Goal: Information Seeking & Learning: Check status

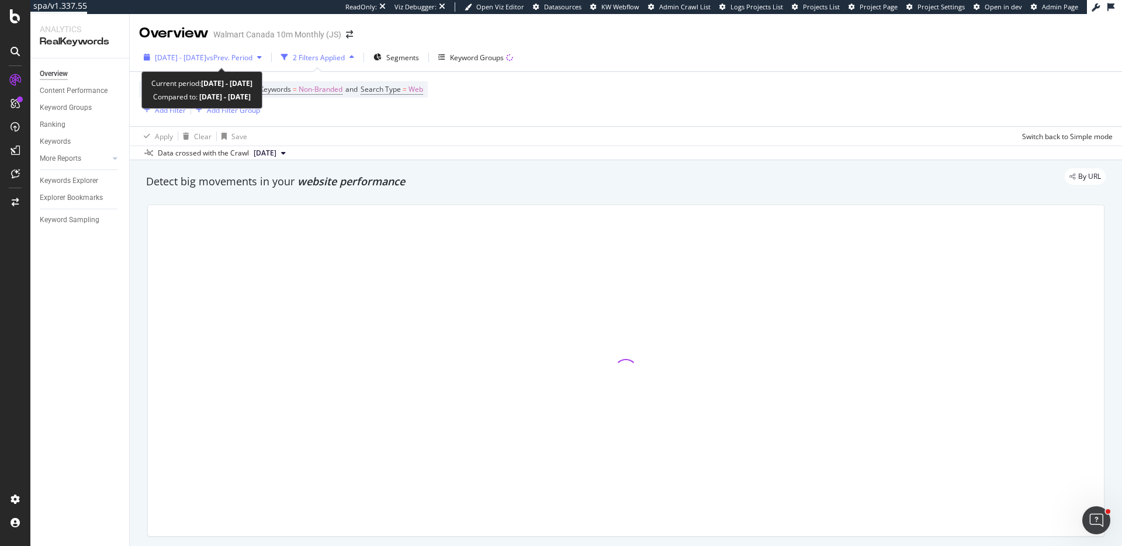
click at [230, 51] on div "[DATE] - [DATE] vs Prev. Period" at bounding box center [202, 57] width 127 height 18
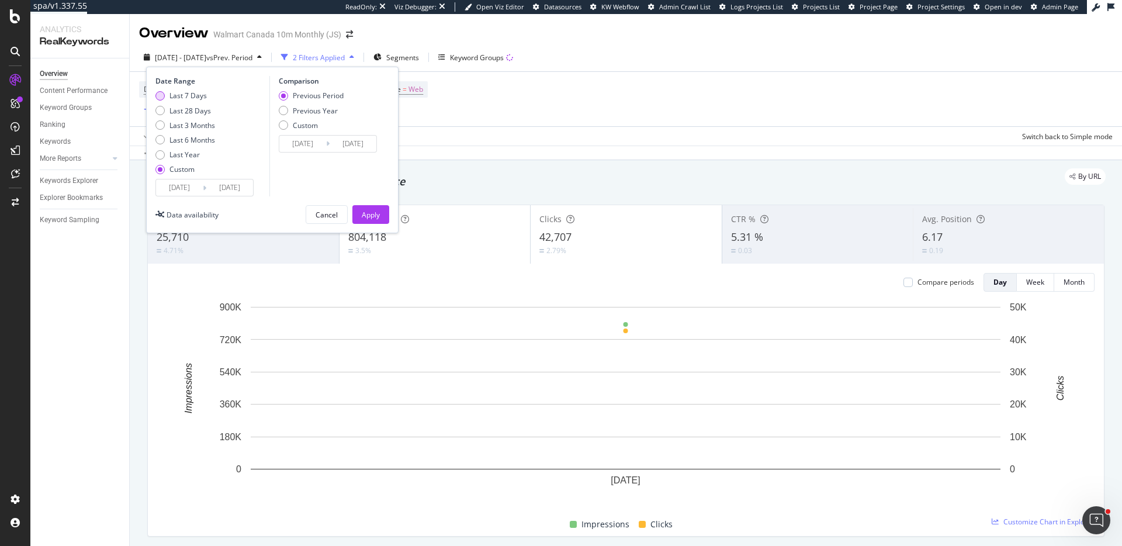
click at [188, 97] on div "Last 7 Days" at bounding box center [187, 96] width 37 height 10
type input "[DATE]"
click at [358, 210] on button "Apply" at bounding box center [370, 214] width 37 height 19
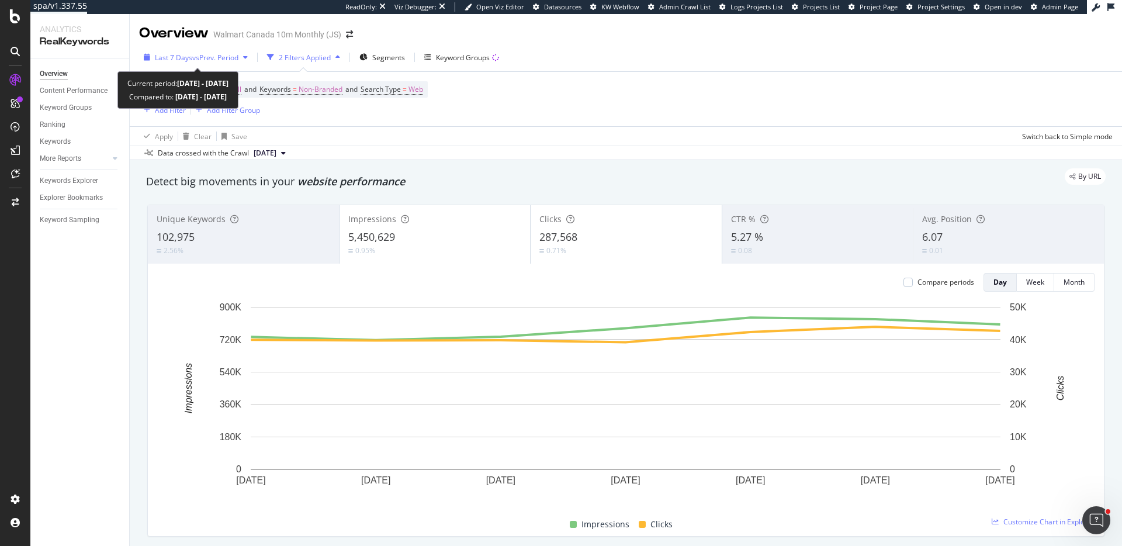
click at [185, 62] on span "Last 7 Days" at bounding box center [173, 58] width 37 height 10
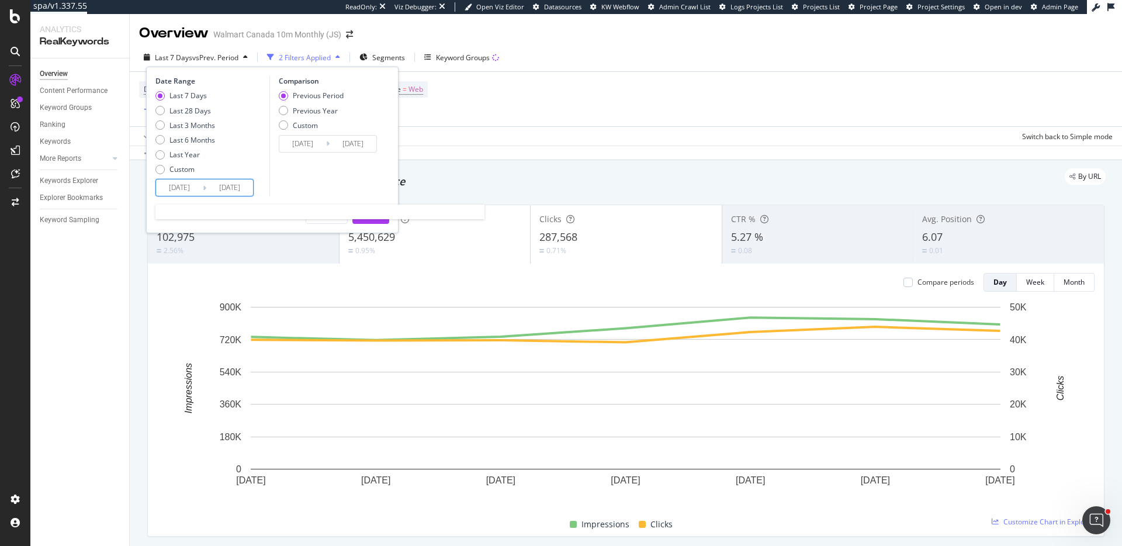
click at [228, 185] on input "[DATE]" at bounding box center [229, 187] width 47 height 16
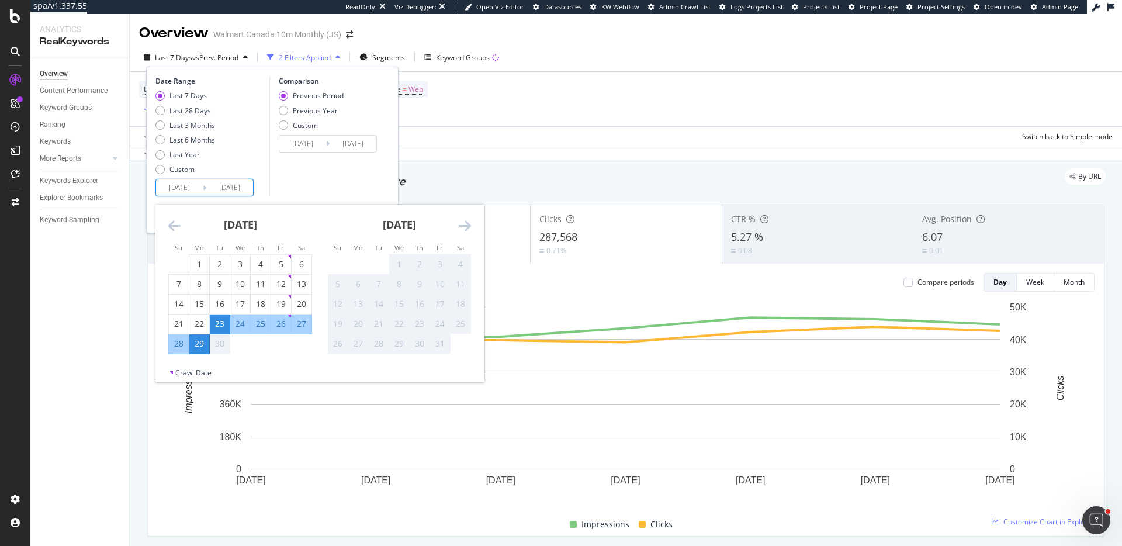
click at [217, 343] on div "30" at bounding box center [220, 344] width 20 height 12
click at [183, 186] on input "[DATE]" at bounding box center [179, 187] width 47 height 16
click at [197, 345] on div "29" at bounding box center [199, 344] width 20 height 12
type input "[DATE]"
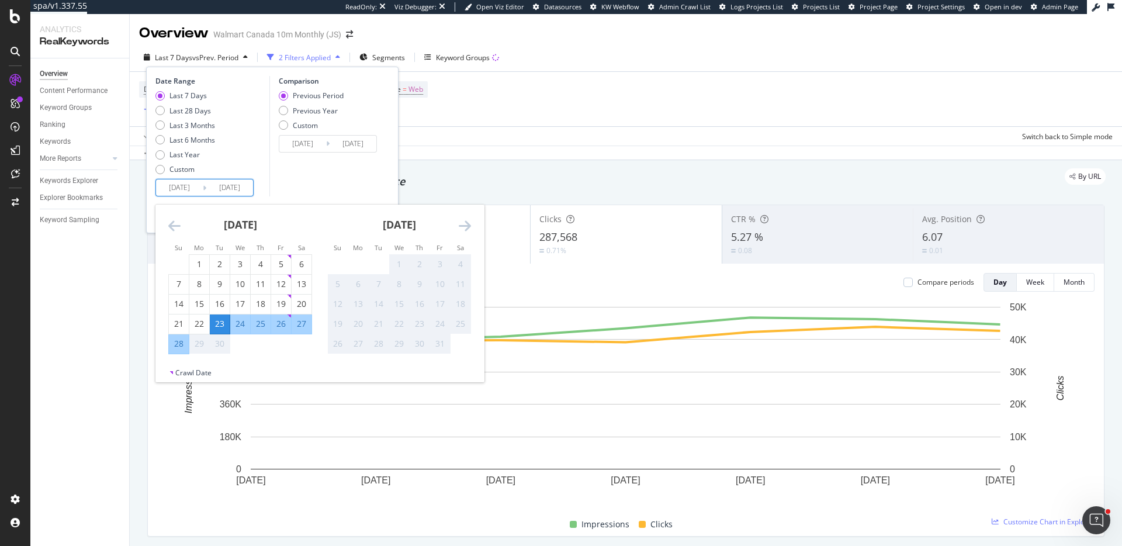
type input "[DATE]"
click at [237, 343] on td "Calendar" at bounding box center [240, 344] width 20 height 20
click at [535, 191] on div "Detect big movements in your website performance" at bounding box center [625, 181] width 971 height 27
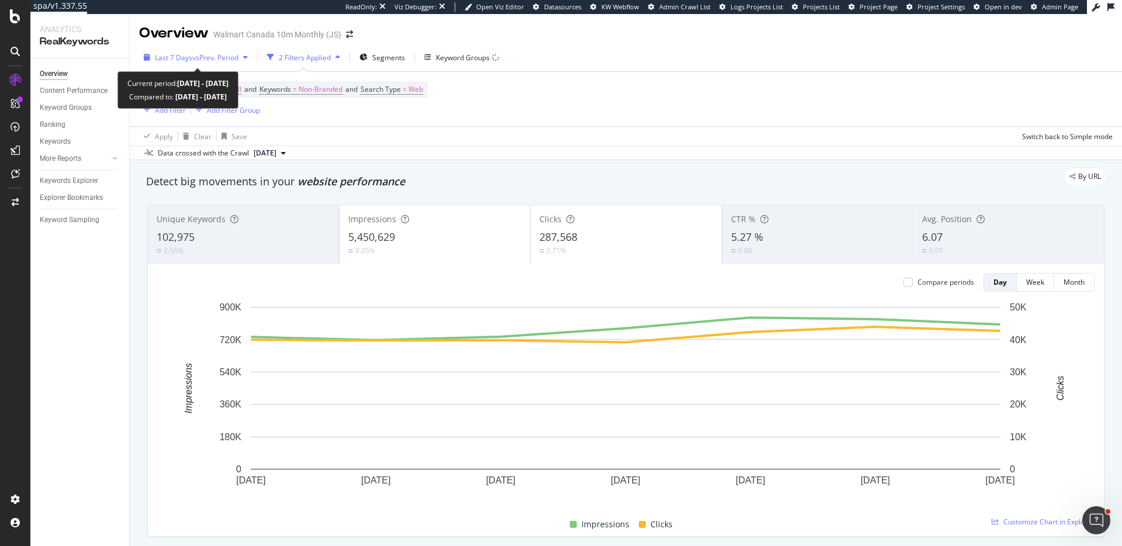
click at [205, 53] on span "vs Prev. Period" at bounding box center [215, 58] width 46 height 10
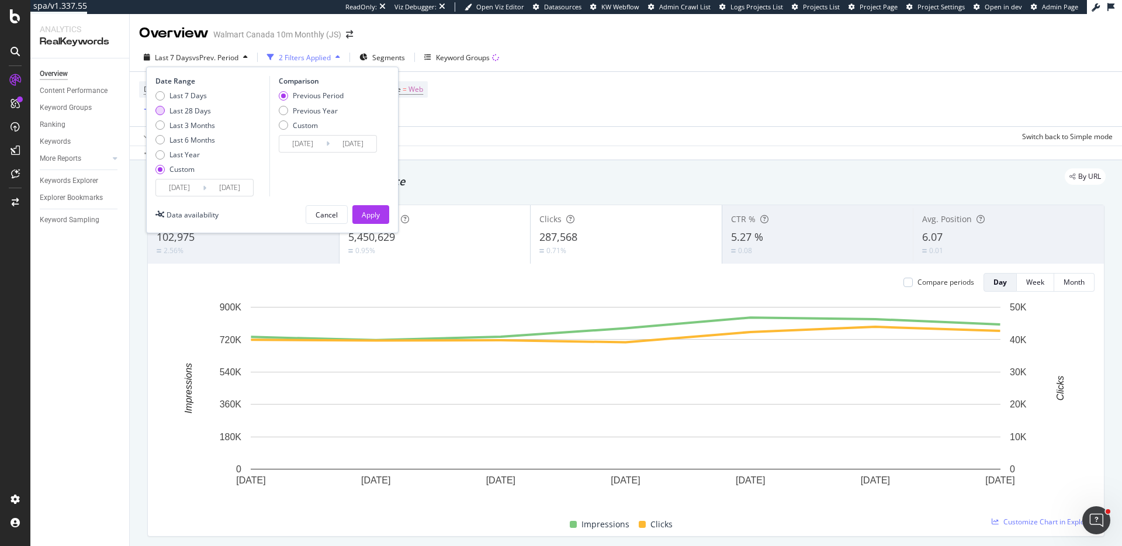
click at [179, 111] on div "Last 28 Days" at bounding box center [189, 111] width 41 height 10
type input "[DATE]"
click at [379, 214] on div "Apply" at bounding box center [371, 215] width 18 height 10
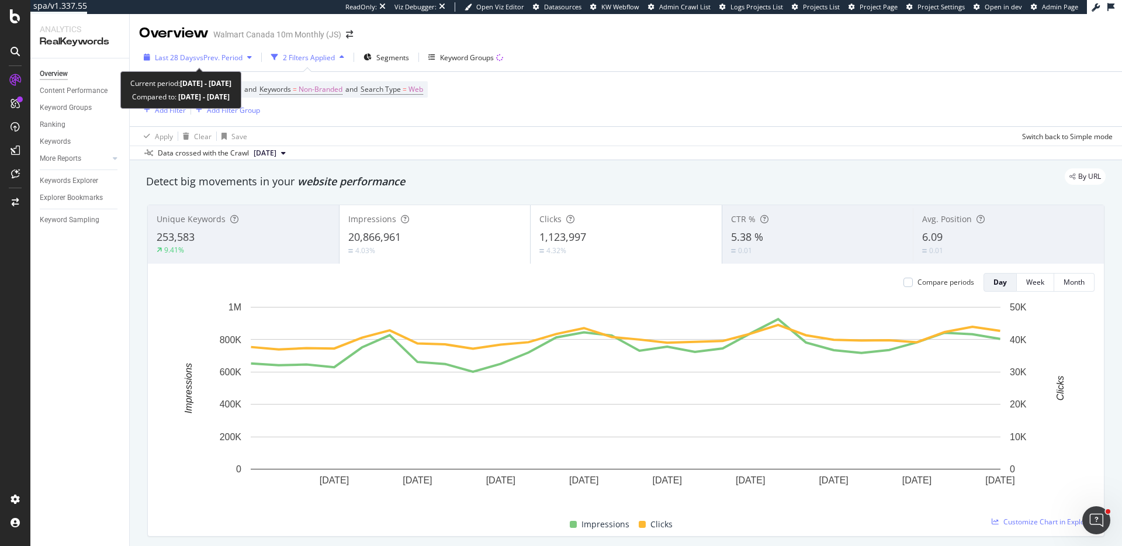
click at [191, 54] on span "Last 28 Days" at bounding box center [175, 58] width 41 height 10
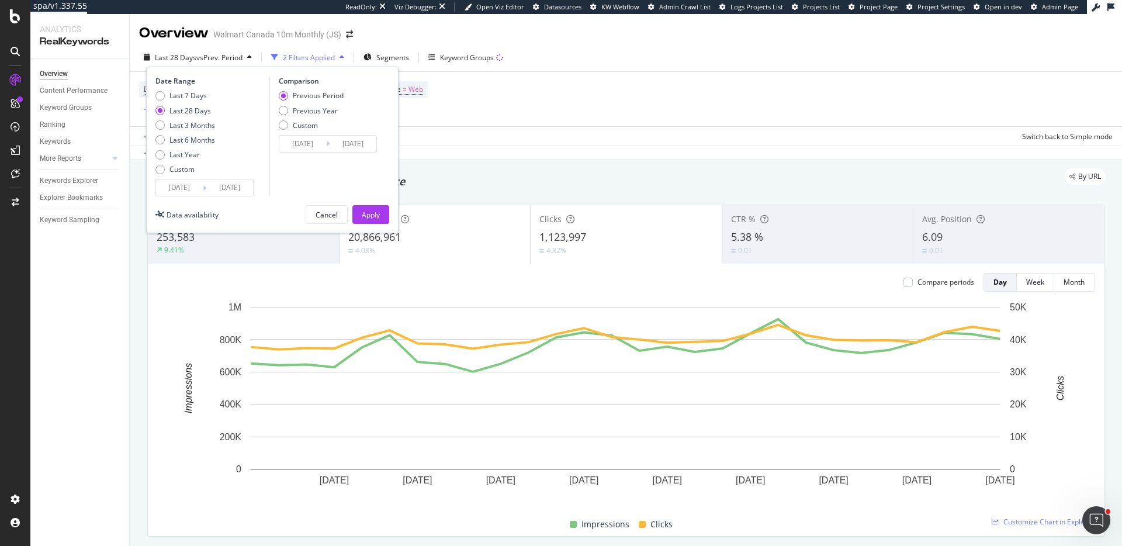
click at [925, 24] on div "Overview Walmart Canada 10m Monthly (JS)" at bounding box center [626, 28] width 992 height 29
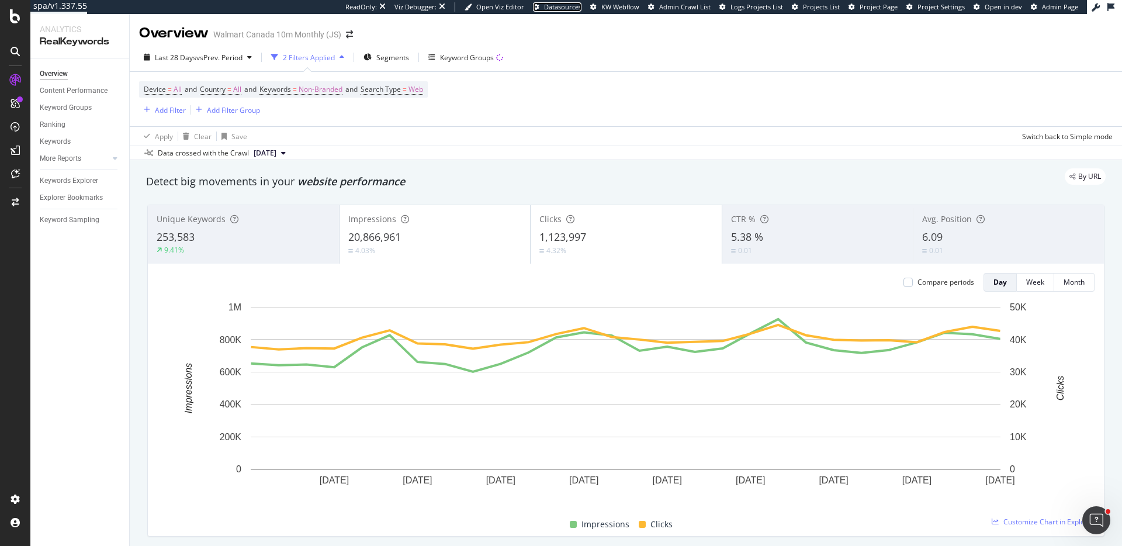
click at [570, 6] on span "Datasources" at bounding box center [562, 6] width 37 height 9
